Goal: Entertainment & Leisure: Consume media (video, audio)

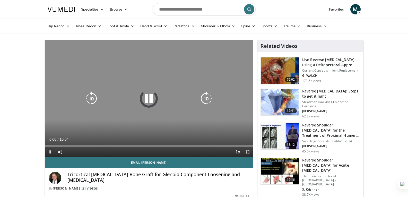
click at [150, 98] on icon "Video Player" at bounding box center [149, 98] width 14 height 14
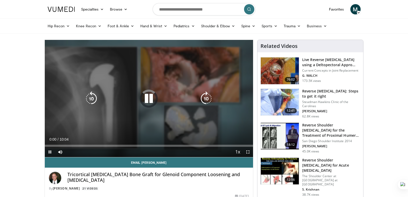
click at [149, 100] on icon "Video Player" at bounding box center [149, 98] width 14 height 14
